Goal: Information Seeking & Learning: Learn about a topic

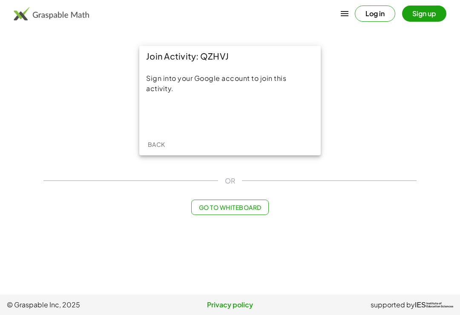
click at [208, 120] on div "Acceder con Google. Se abre en una pestaña nueva" at bounding box center [229, 115] width 81 height 19
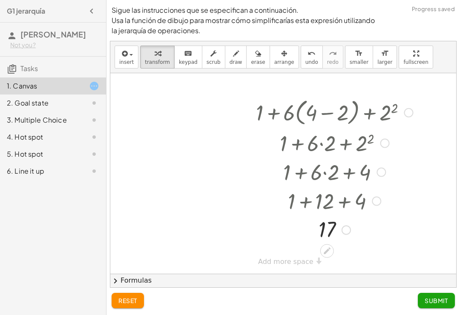
click at [443, 304] on span "Submit" at bounding box center [435, 301] width 23 height 8
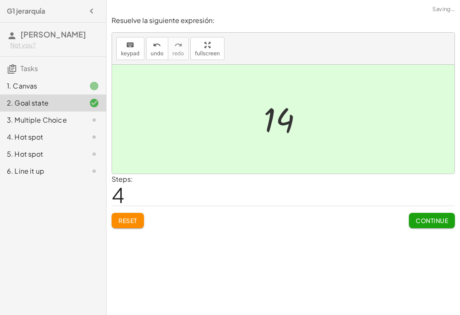
click at [437, 217] on span "Continue" at bounding box center [431, 221] width 32 height 8
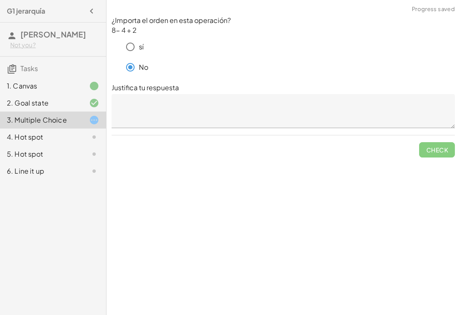
click at [134, 106] on textarea at bounding box center [282, 111] width 343 height 34
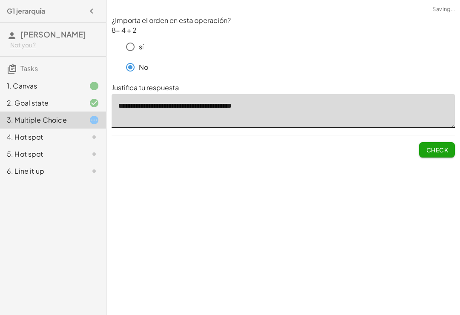
click at [200, 104] on textarea "**********" at bounding box center [282, 111] width 343 height 34
click at [274, 110] on textarea "**********" at bounding box center [282, 111] width 343 height 34
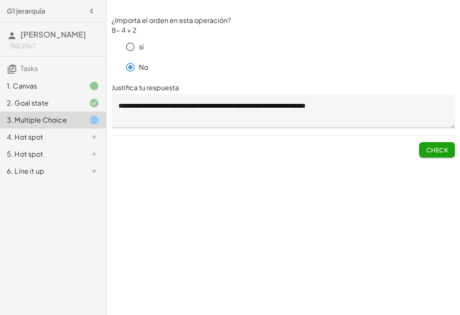
click at [386, 96] on textarea "**********" at bounding box center [282, 111] width 343 height 34
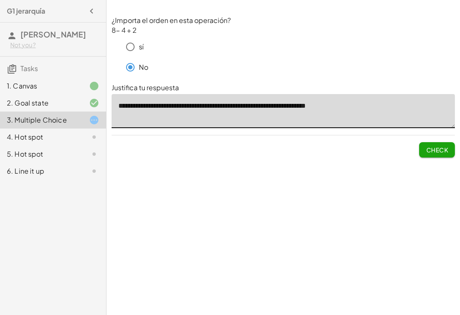
click at [382, 104] on textarea "**********" at bounding box center [282, 111] width 343 height 34
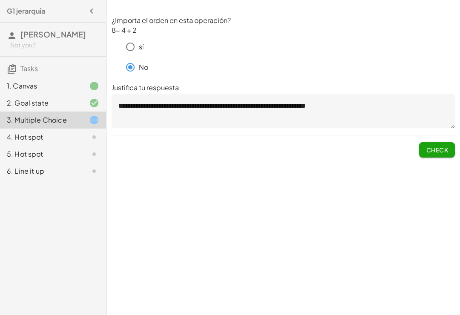
type textarea "**********"
click at [442, 149] on span "Check" at bounding box center [437, 150] width 22 height 8
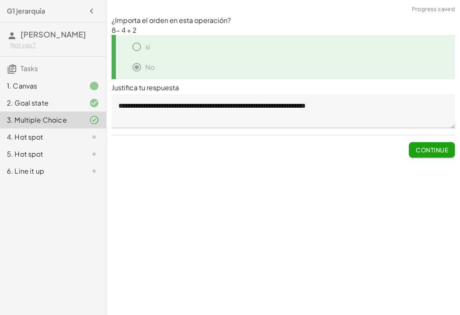
click at [436, 150] on span "Continue" at bounding box center [431, 150] width 32 height 8
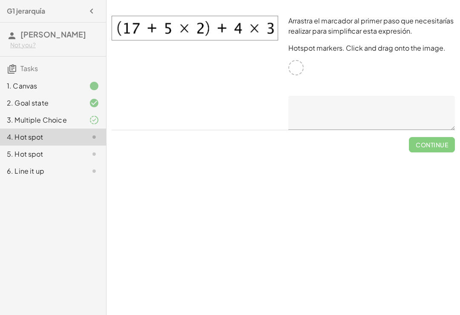
click at [183, 28] on img at bounding box center [194, 28] width 166 height 25
click at [300, 66] on div at bounding box center [295, 67] width 15 height 15
click at [199, 28] on img at bounding box center [194, 28] width 166 height 25
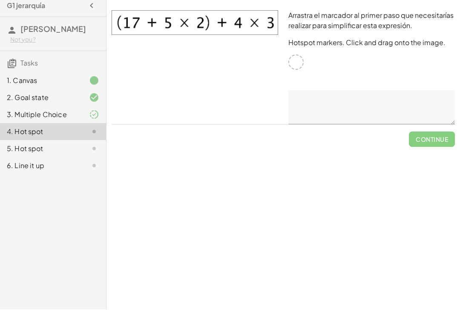
scroll to position [6, 0]
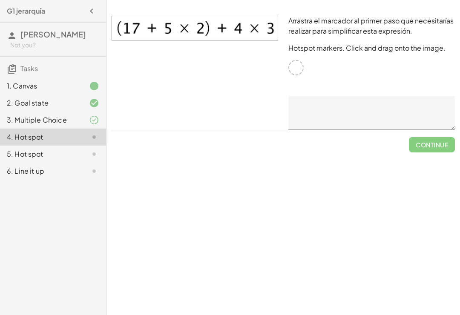
click at [181, 23] on img at bounding box center [194, 28] width 166 height 25
click at [312, 103] on textarea at bounding box center [371, 113] width 166 height 34
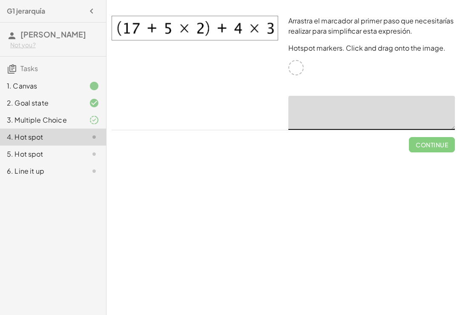
click at [295, 66] on div at bounding box center [295, 67] width 15 height 15
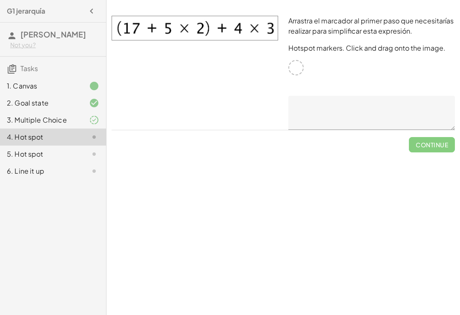
click at [226, 37] on img at bounding box center [194, 28] width 166 height 25
click at [201, 32] on img at bounding box center [194, 28] width 166 height 25
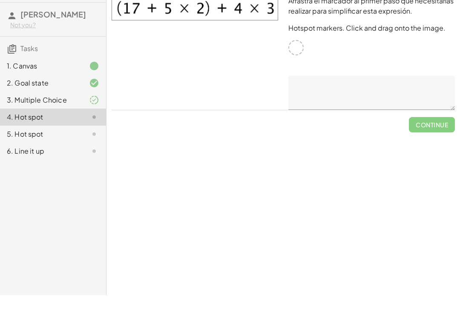
scroll to position [13, 0]
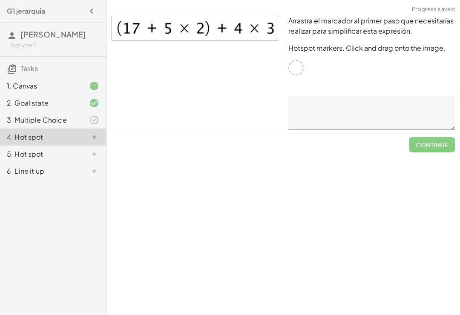
click at [294, 60] on div at bounding box center [295, 67] width 15 height 15
click at [188, 17] on img at bounding box center [194, 28] width 166 height 25
click at [166, 16] on img at bounding box center [194, 28] width 166 height 25
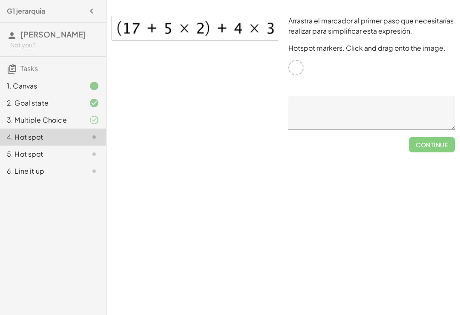
click at [367, 108] on textarea at bounding box center [371, 113] width 166 height 34
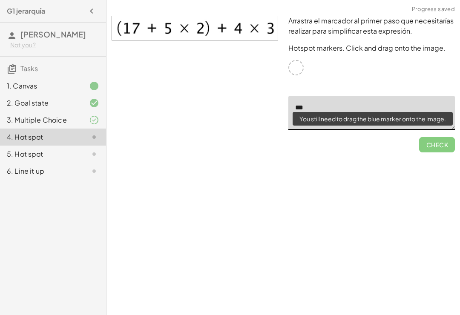
type textarea "***"
click at [441, 143] on span "Check" at bounding box center [437, 141] width 36 height 22
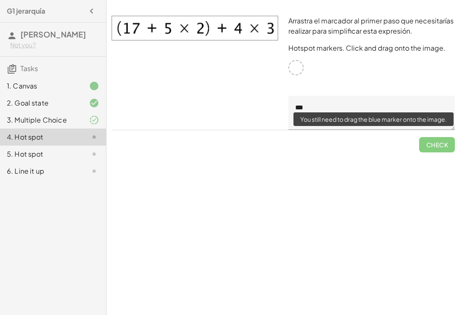
scroll to position [10, 0]
click at [257, 81] on div at bounding box center [194, 73] width 177 height 124
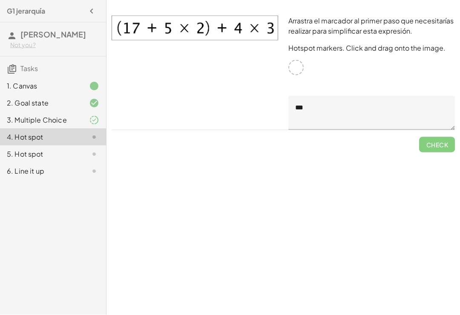
scroll to position [0, 0]
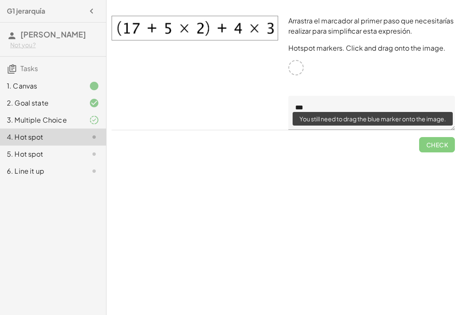
click at [442, 148] on span "Check" at bounding box center [437, 141] width 36 height 22
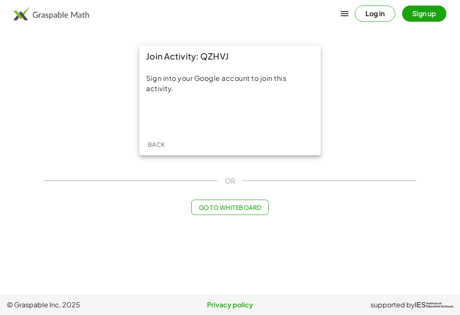
click at [286, 117] on div "Acceder con Google. Se abre en una pestaña nueva" at bounding box center [230, 115] width 136 height 19
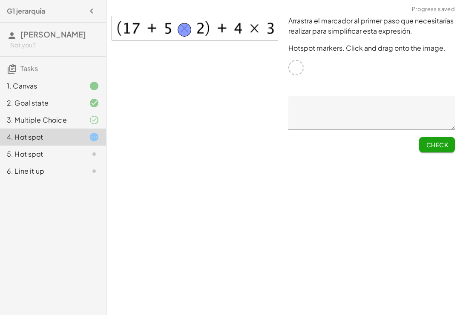
click at [443, 143] on span "Check" at bounding box center [437, 145] width 22 height 8
click at [438, 149] on button "Continue" at bounding box center [432, 144] width 46 height 15
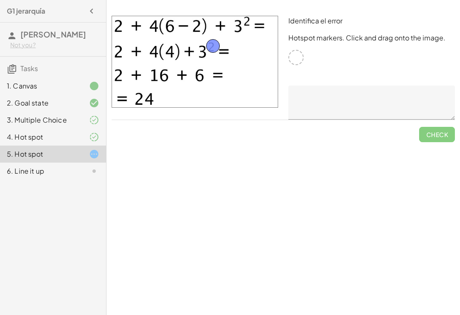
click at [351, 99] on textarea at bounding box center [371, 103] width 166 height 34
type textarea "*"
click at [443, 128] on button "Check" at bounding box center [437, 134] width 36 height 15
click at [436, 132] on span "Continue" at bounding box center [431, 135] width 32 height 8
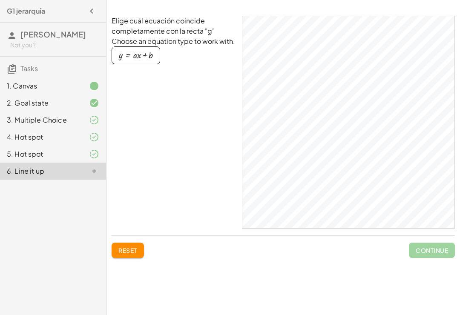
click at [133, 56] on div "button" at bounding box center [136, 55] width 34 height 9
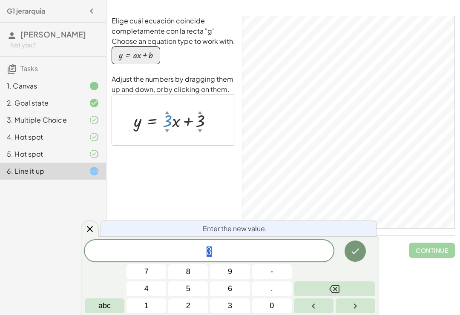
click at [197, 171] on div "Elige cuál ecuación coincide completamente con la recta "g" Choose an equation …" at bounding box center [172, 122] width 123 height 213
click at [196, 174] on div "Elige cuál ecuación coincide completamente con la recta "g" Choose an equation …" at bounding box center [172, 122] width 123 height 213
click at [431, 281] on div "Sigue las instrucciones que se especifican a continuación. Usa la función de di…" at bounding box center [282, 157] width 353 height 315
click at [88, 233] on icon at bounding box center [90, 229] width 10 height 10
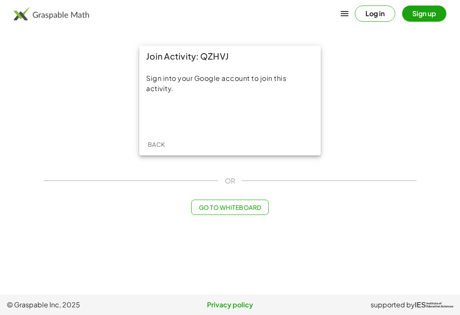
click at [248, 114] on div "Acceder con Google. Se abre en una pestaña nueva" at bounding box center [230, 115] width 136 height 19
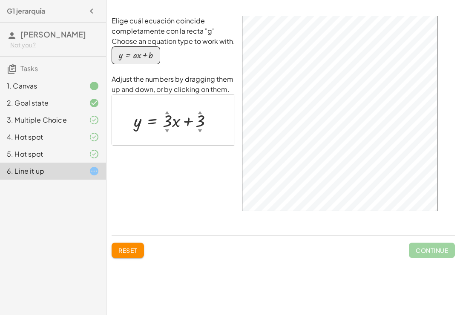
click at [130, 60] on div "button" at bounding box center [136, 55] width 34 height 9
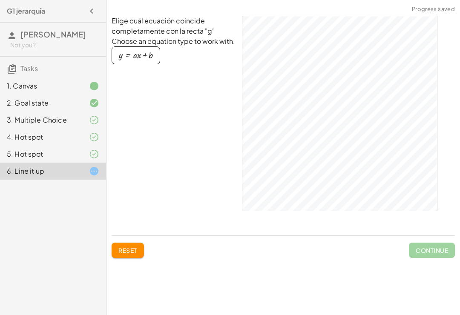
click at [128, 59] on div "button" at bounding box center [136, 55] width 34 height 9
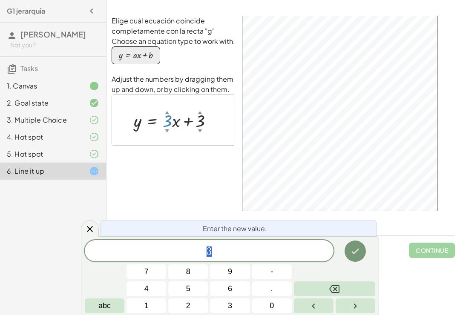
click at [355, 286] on button "Backspace" at bounding box center [334, 288] width 81 height 15
click at [181, 309] on button "2" at bounding box center [188, 305] width 40 height 15
click at [360, 286] on button "Backspace" at bounding box center [334, 288] width 81 height 15
click at [181, 309] on button "2" at bounding box center [188, 305] width 40 height 15
click at [362, 258] on button "Done" at bounding box center [354, 250] width 21 height 21
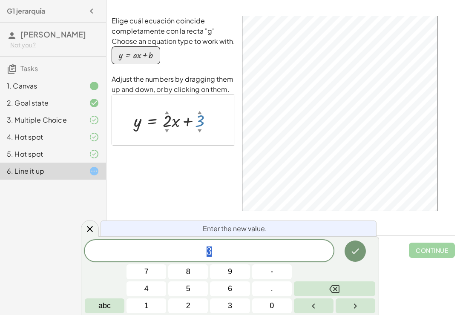
click at [358, 284] on button "Backspace" at bounding box center [334, 288] width 81 height 15
click at [137, 308] on button "1" at bounding box center [146, 305] width 40 height 15
click at [389, 260] on div "Elige cuál ecuación coincide completamente con la recta "g" Choose an equation …" at bounding box center [282, 140] width 353 height 259
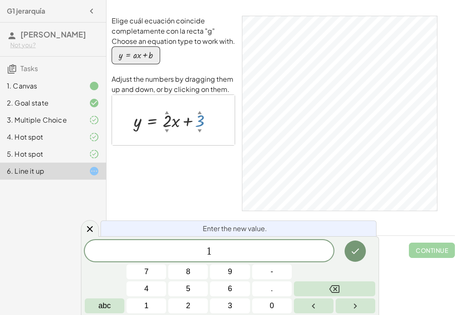
click at [355, 249] on icon "Done" at bounding box center [355, 251] width 10 height 10
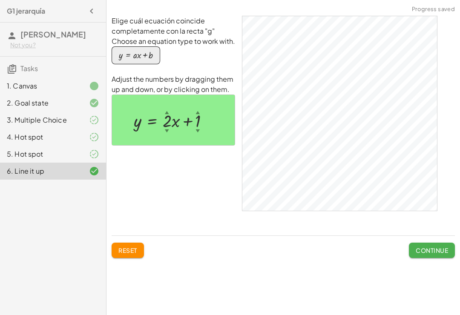
click at [438, 248] on span "Continue" at bounding box center [431, 250] width 32 height 8
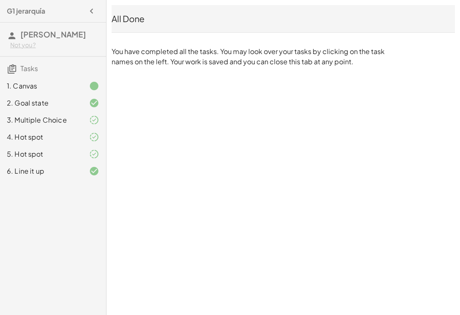
click at [12, 12] on h4 "G1 jerarquía" at bounding box center [26, 11] width 38 height 10
